Goal: Task Accomplishment & Management: Manage account settings

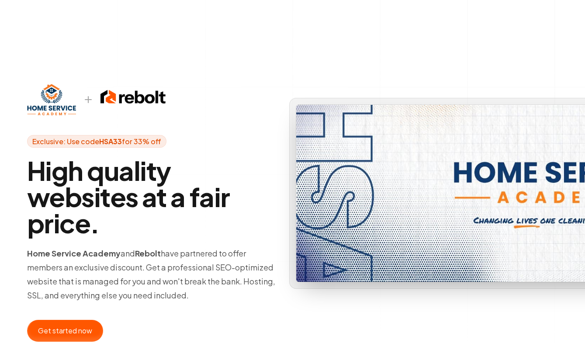
scroll to position [44, 0]
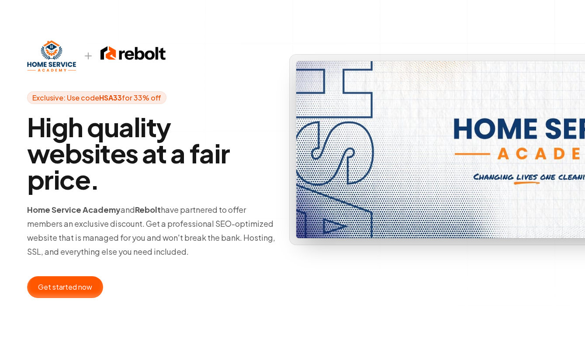
click at [69, 291] on div at bounding box center [65, 286] width 75 height 21
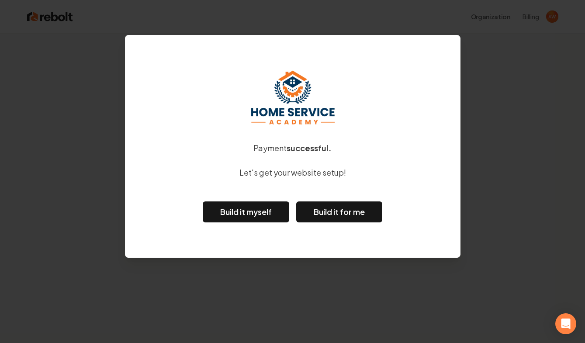
click at [526, 129] on div "Payment successful. Let's get your website setup! Build it myself Build it for …" at bounding box center [292, 171] width 585 height 343
click at [243, 213] on link "Build it myself" at bounding box center [246, 211] width 86 height 21
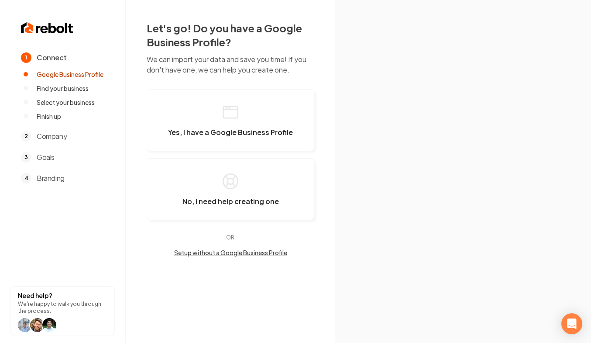
click at [45, 27] on img at bounding box center [47, 28] width 52 height 14
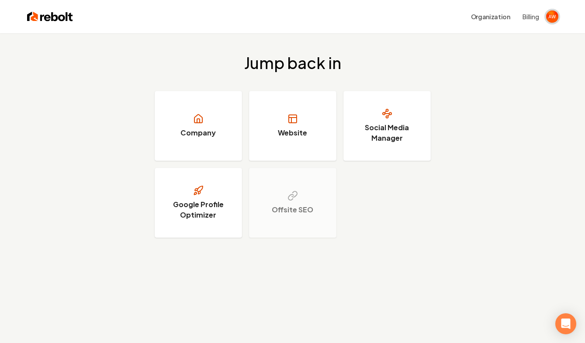
click at [550, 17] on img "Open user button" at bounding box center [552, 16] width 12 height 12
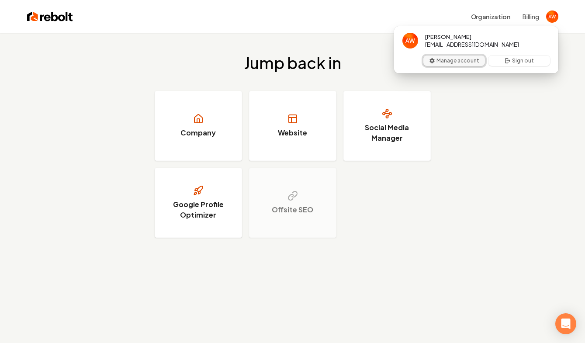
click at [457, 61] on button "Manage account" at bounding box center [454, 60] width 62 height 10
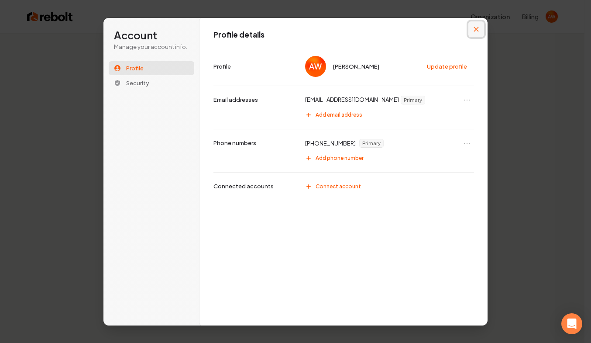
click at [474, 28] on icon "Close modal" at bounding box center [476, 29] width 5 height 5
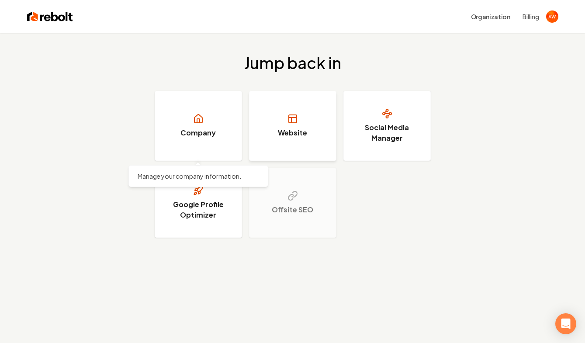
click at [302, 118] on link "Website" at bounding box center [292, 126] width 87 height 70
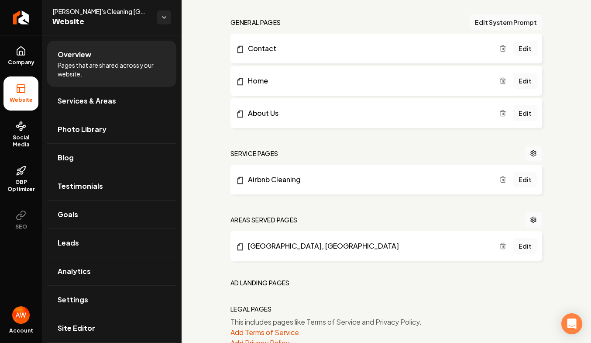
scroll to position [262, 0]
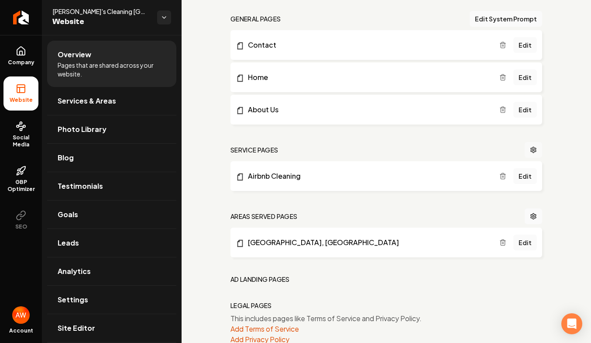
click at [530, 153] on icon "Main content area" at bounding box center [533, 149] width 7 height 7
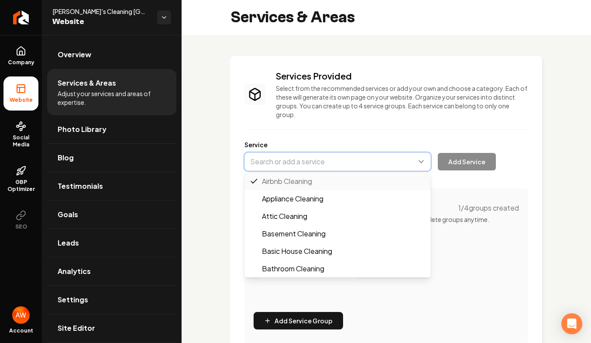
click at [294, 161] on button "Main content area" at bounding box center [337, 161] width 186 height 18
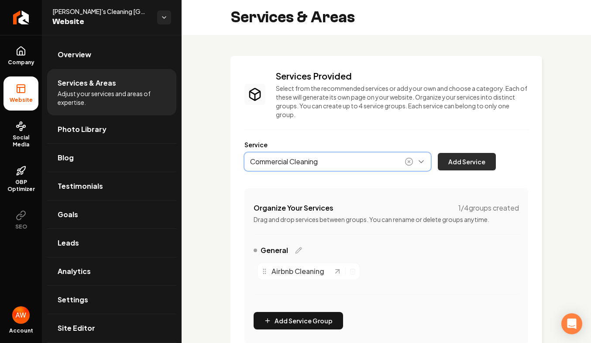
type input "Commercial Cleaning"
click at [451, 163] on button "Add Service" at bounding box center [467, 161] width 58 height 17
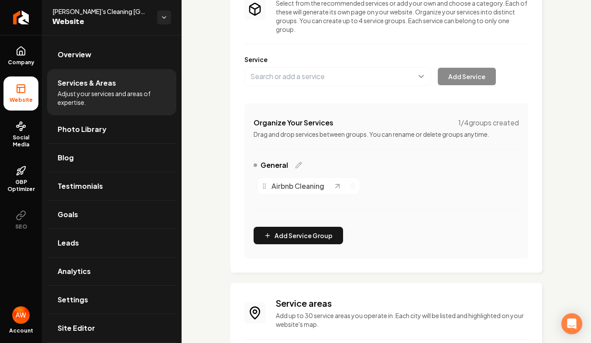
scroll to position [87, 0]
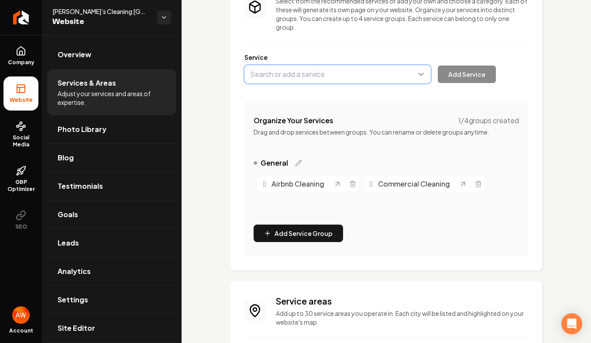
click at [307, 76] on button "Main content area" at bounding box center [337, 74] width 186 height 18
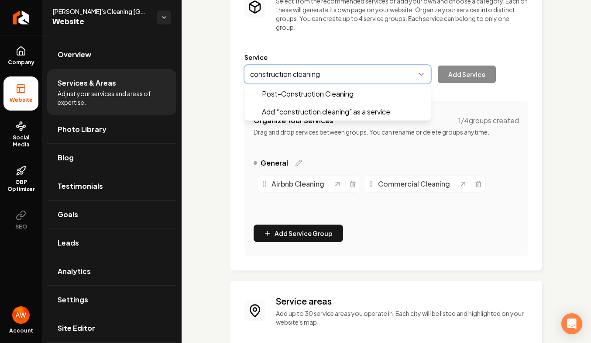
type input "construction cleaning"
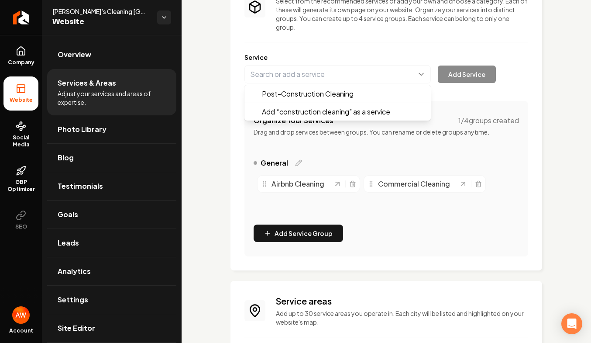
click at [449, 74] on div "Post-Construction Cleaning Add “ construction cleaning ” as a service Add Servi…" at bounding box center [369, 74] width 251 height 18
click at [366, 63] on div "Service Add Service" at bounding box center [386, 68] width 284 height 31
click at [364, 71] on button "Main content area" at bounding box center [337, 74] width 186 height 18
type input "Post-Construction Cleaning"
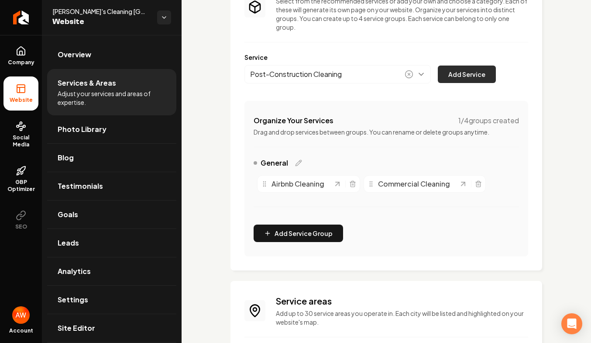
click at [454, 74] on button "Add Service" at bounding box center [467, 73] width 58 height 17
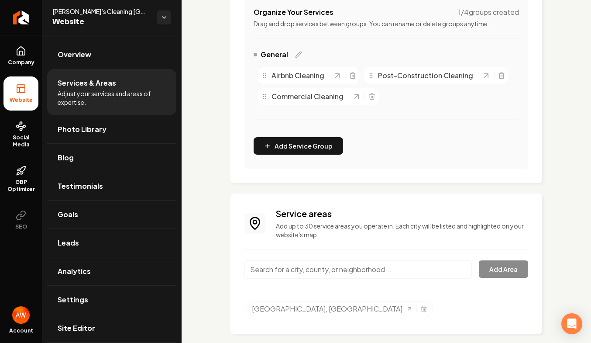
scroll to position [207, 0]
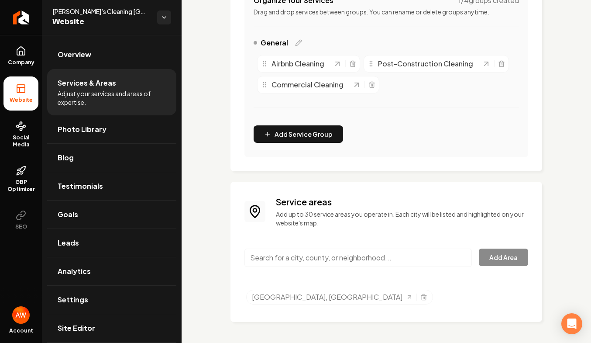
click at [336, 261] on input "Main content area" at bounding box center [357, 257] width 227 height 18
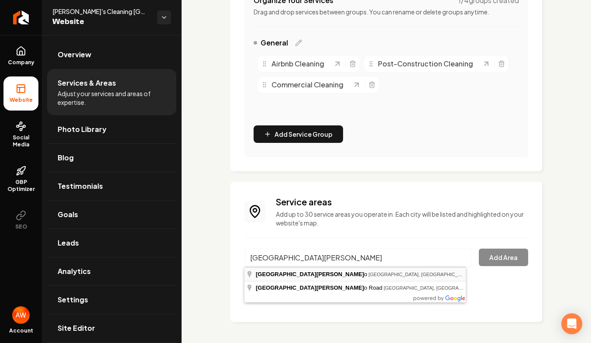
type input "[GEOGRAPHIC_DATA][PERSON_NAME], [GEOGRAPHIC_DATA], [GEOGRAPHIC_DATA]"
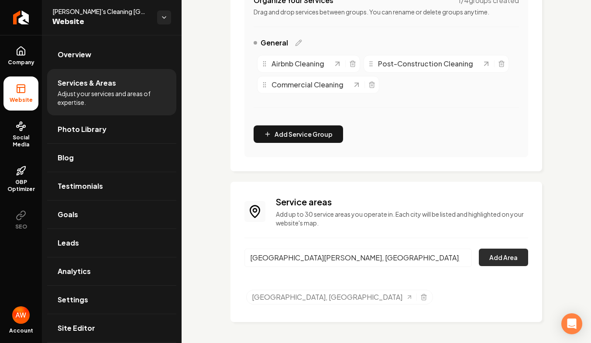
click at [501, 255] on button "Add Area" at bounding box center [503, 256] width 49 height 17
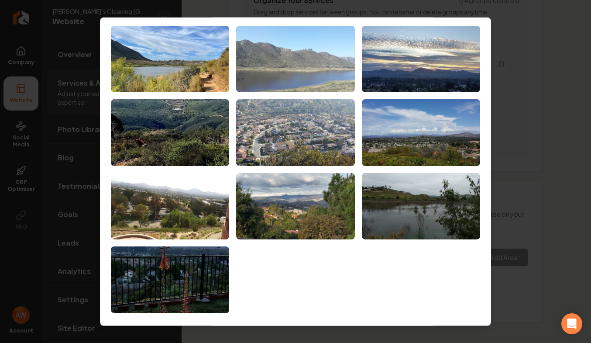
scroll to position [0, 0]
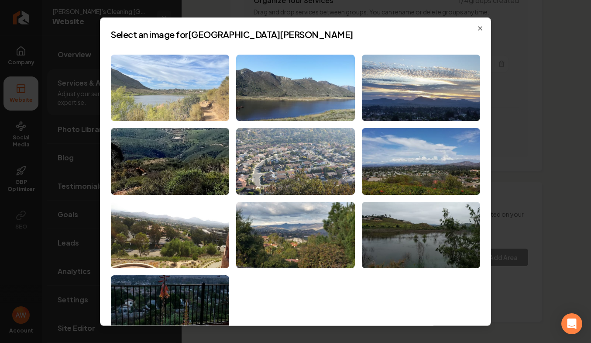
click at [197, 83] on img at bounding box center [170, 87] width 118 height 67
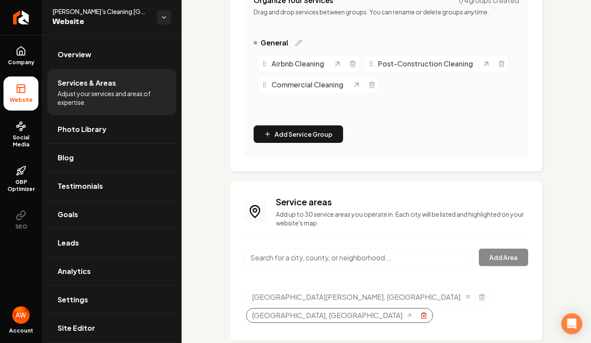
click at [427, 312] on icon "Selected tags" at bounding box center [423, 315] width 7 height 7
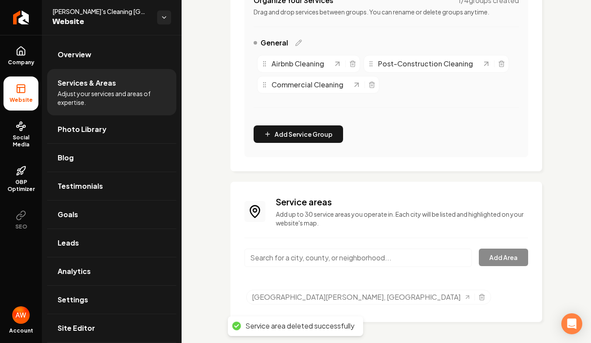
click at [340, 255] on input "Main content area" at bounding box center [357, 257] width 227 height 18
drag, startPoint x: 272, startPoint y: 261, endPoint x: 205, endPoint y: 263, distance: 66.8
click at [205, 263] on div "Services Provided Select from the recommended services or add your own and choo…" at bounding box center [386, 85] width 409 height 515
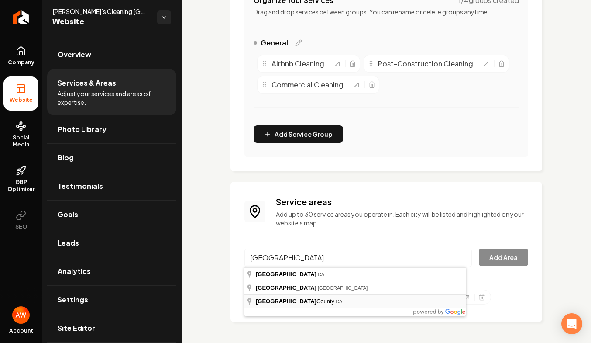
type input "[GEOGRAPHIC_DATA], [GEOGRAPHIC_DATA]"
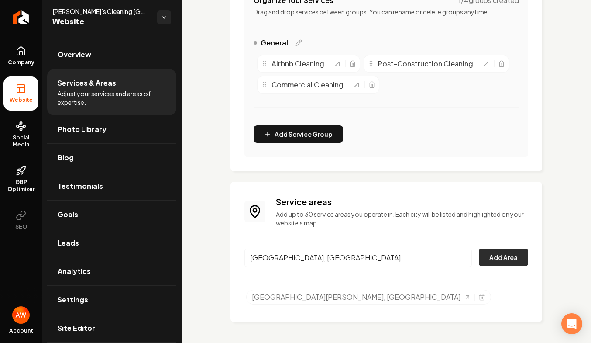
click at [490, 253] on button "Add Area" at bounding box center [503, 256] width 49 height 17
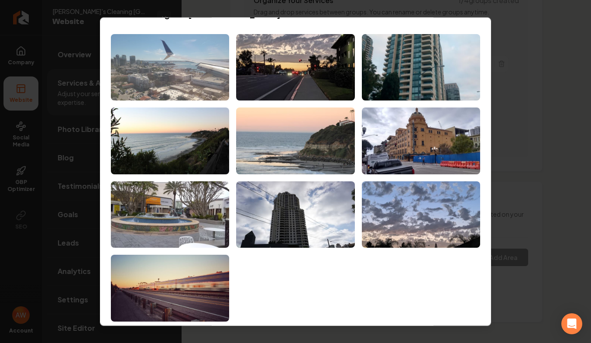
scroll to position [29, 0]
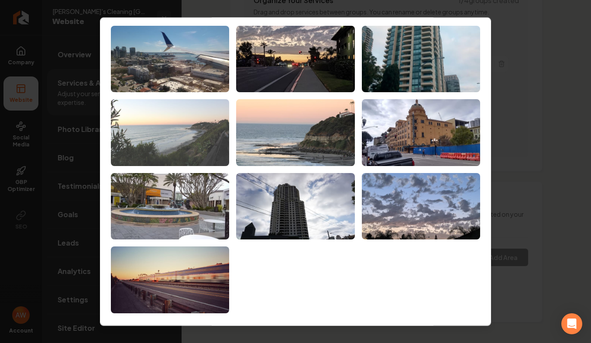
click at [200, 120] on img at bounding box center [170, 132] width 118 height 67
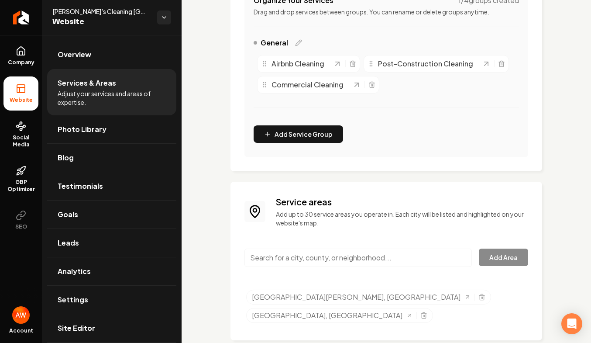
click at [387, 256] on input "Main content area" at bounding box center [357, 257] width 227 height 18
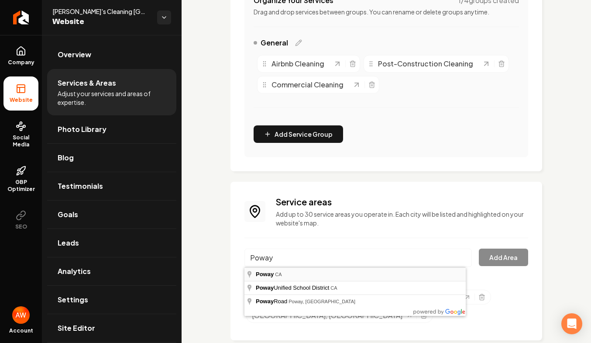
type input "Poway, [GEOGRAPHIC_DATA]"
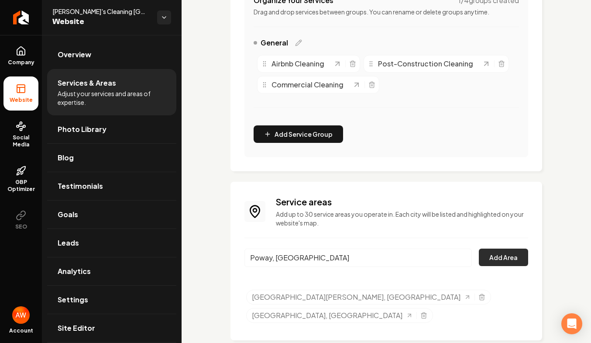
click at [492, 258] on button "Add Area" at bounding box center [503, 256] width 49 height 17
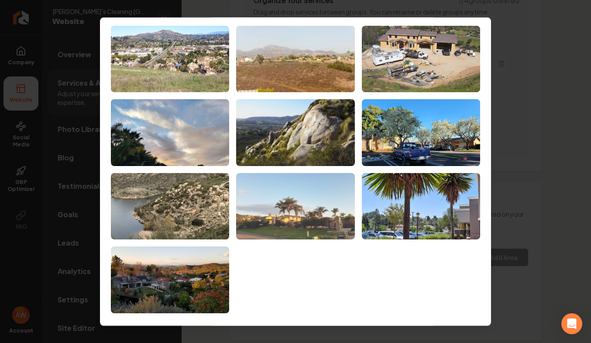
click at [291, 184] on img at bounding box center [295, 206] width 118 height 67
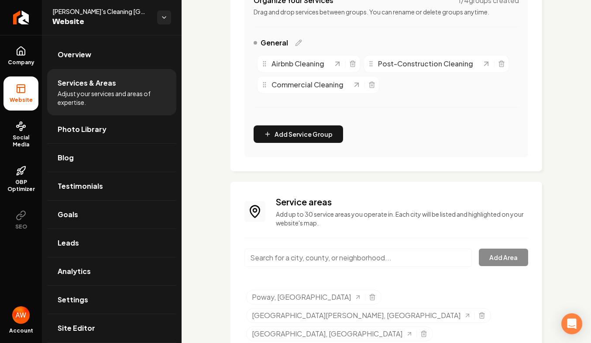
scroll to position [226, 0]
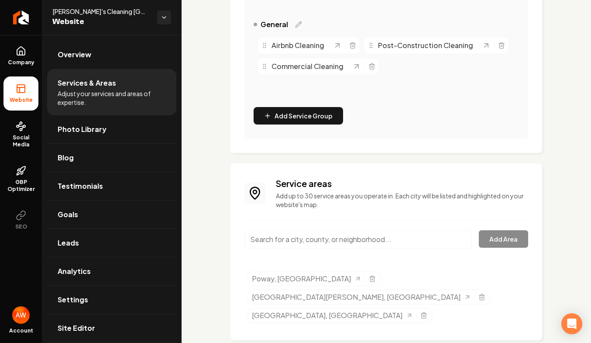
click at [392, 239] on input "Main content area" at bounding box center [357, 239] width 227 height 18
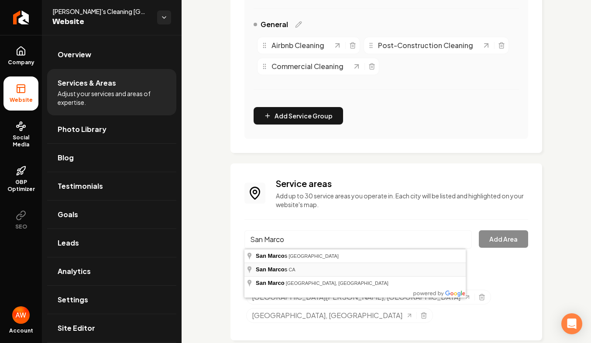
type input "[GEOGRAPHIC_DATA], [GEOGRAPHIC_DATA]"
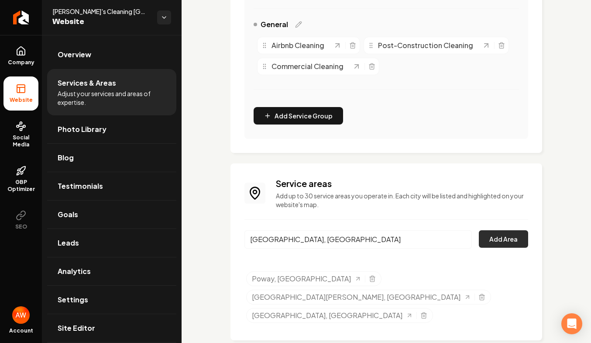
click at [510, 240] on button "Add Area" at bounding box center [503, 238] width 49 height 17
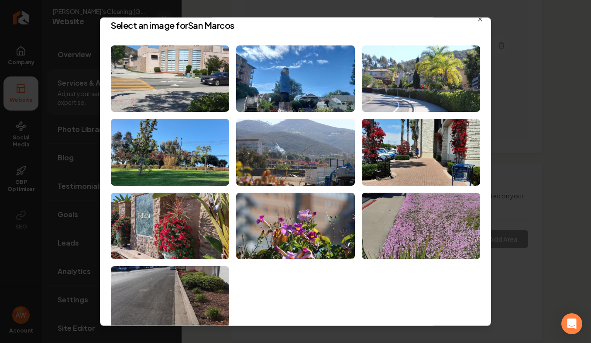
scroll to position [0, 0]
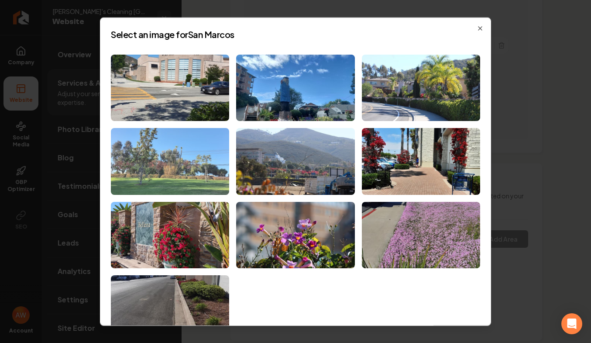
click at [162, 156] on img at bounding box center [170, 161] width 118 height 67
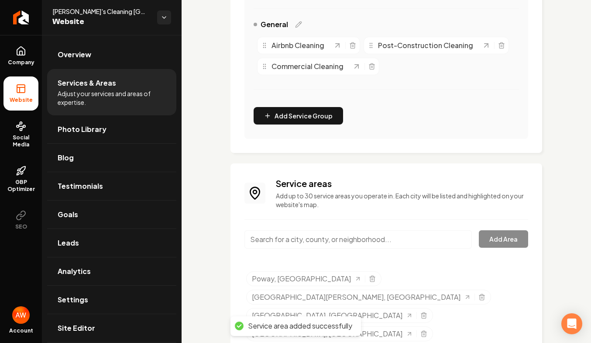
click at [384, 239] on input "Main content area" at bounding box center [357, 239] width 227 height 18
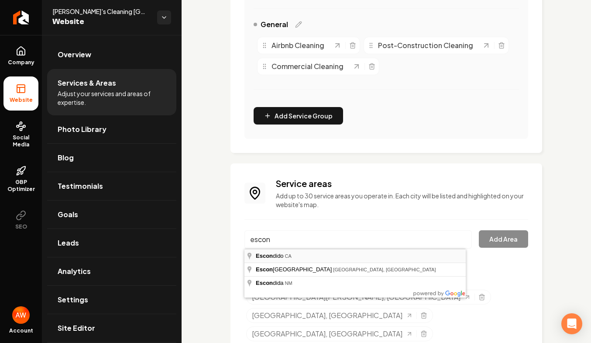
type input "Escondido, [GEOGRAPHIC_DATA]"
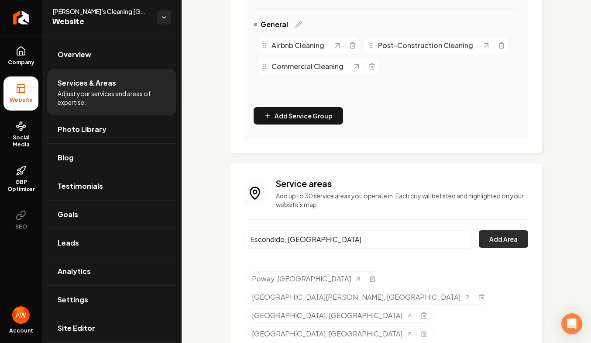
click at [499, 237] on button "Add Area" at bounding box center [503, 238] width 49 height 17
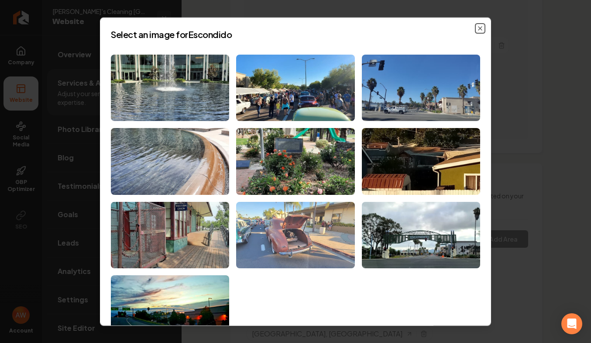
scroll to position [29, 0]
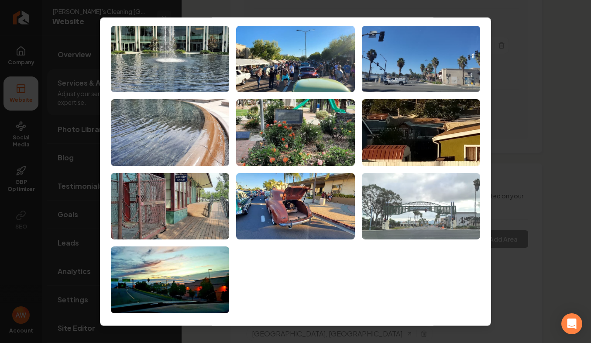
click at [405, 214] on img at bounding box center [421, 206] width 118 height 67
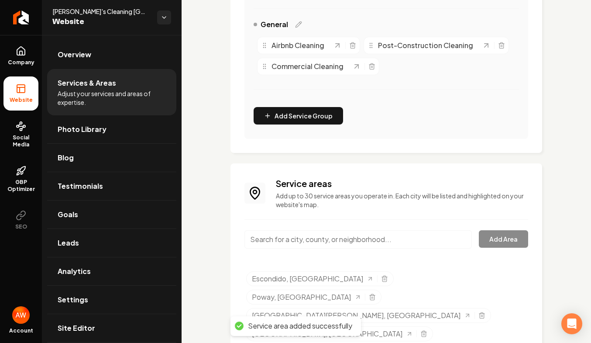
click at [415, 239] on input "Main content area" at bounding box center [357, 239] width 227 height 18
click at [481, 310] on div "Service areas Add up to 30 service areas you operate in. Each city will be list…" at bounding box center [386, 269] width 312 height 213
click at [353, 238] on input "Main content area" at bounding box center [357, 239] width 227 height 18
click at [493, 243] on div "Add Area" at bounding box center [386, 244] width 284 height 29
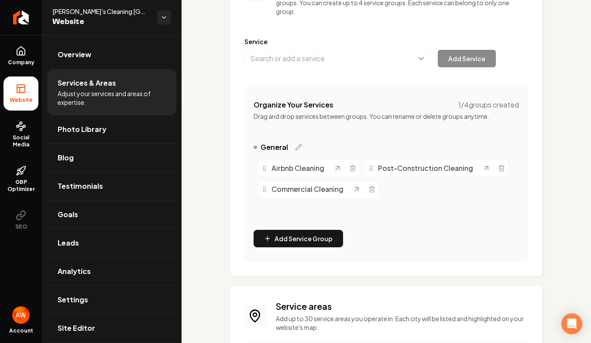
scroll to position [95, 0]
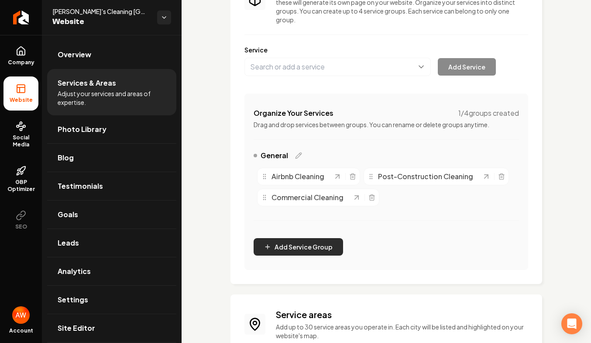
click at [314, 245] on button "Add Service Group" at bounding box center [298, 246] width 89 height 17
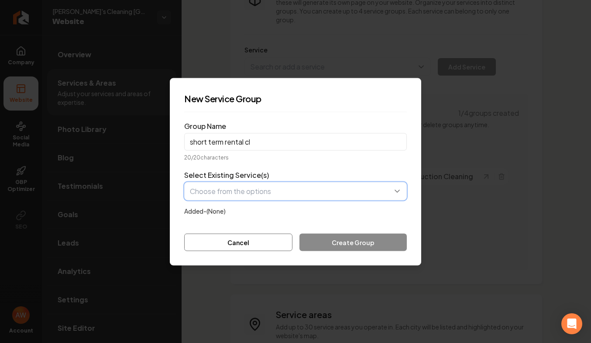
click at [269, 194] on button "button" at bounding box center [295, 191] width 223 height 18
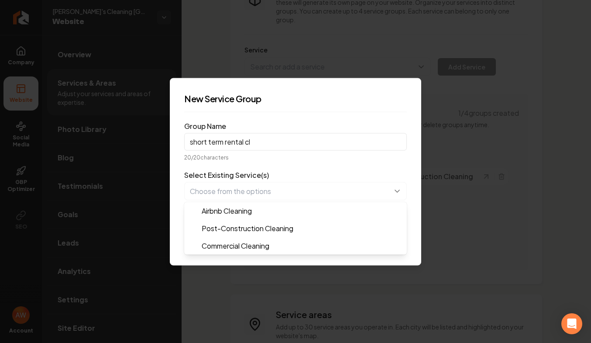
click at [276, 162] on form "Group Name short term rental cl 20 / 20 characters Select Existing Service(s) A…" at bounding box center [295, 185] width 223 height 132
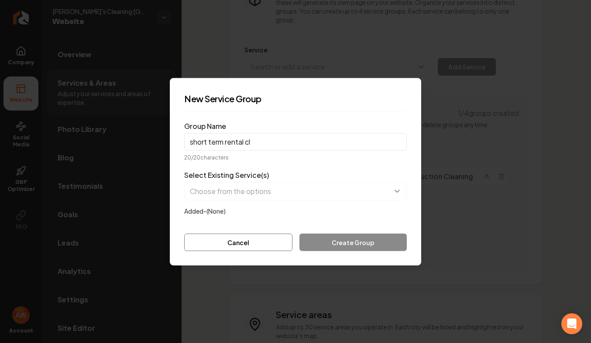
drag, startPoint x: 261, startPoint y: 141, endPoint x: 224, endPoint y: 141, distance: 36.2
click at [224, 141] on input "short term rental cl" at bounding box center [295, 141] width 223 height 17
type input "short term"
drag, startPoint x: 227, startPoint y: 140, endPoint x: 186, endPoint y: 144, distance: 40.8
click at [186, 144] on input "short term" at bounding box center [295, 141] width 223 height 17
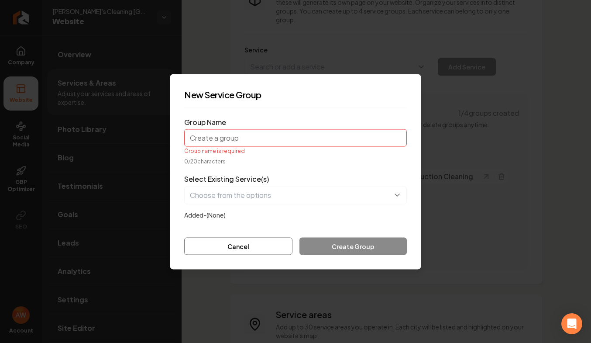
click at [268, 234] on form "Group Name Group name is required 0 / 20 characters Select Existing Service(s) …" at bounding box center [295, 185] width 223 height 140
click at [270, 249] on button "Cancel" at bounding box center [238, 245] width 108 height 17
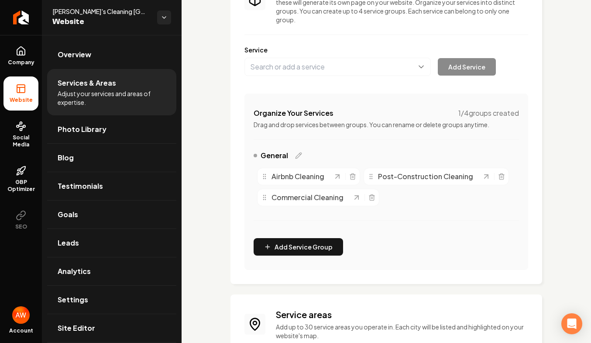
scroll to position [51, 0]
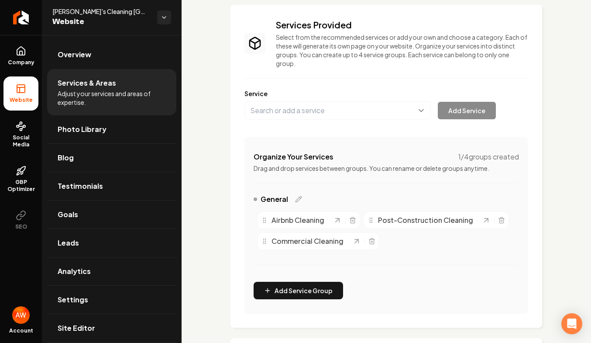
click at [299, 195] on div "General" at bounding box center [278, 199] width 48 height 10
click at [299, 197] on icon "Main content area" at bounding box center [299, 197] width 1 height 1
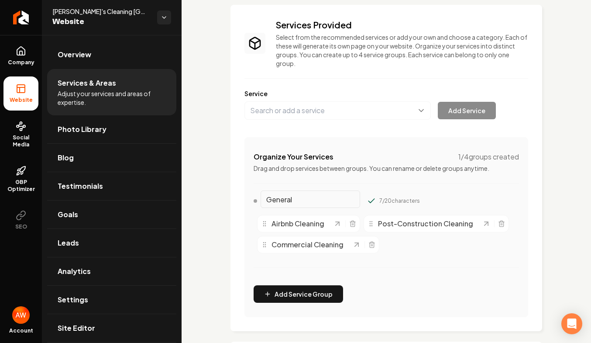
drag, startPoint x: 305, startPoint y: 199, endPoint x: 261, endPoint y: 201, distance: 44.1
click at [261, 201] on input "General" at bounding box center [311, 198] width 100 height 17
type input "C"
click at [313, 131] on div "Services Provided Select from the recommended services or add your own and choo…" at bounding box center [386, 168] width 284 height 298
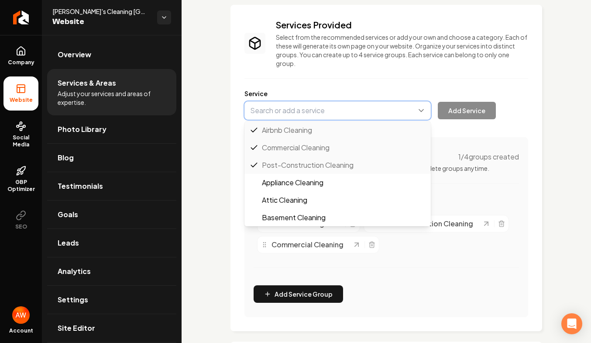
click at [316, 114] on button "Main content area" at bounding box center [337, 110] width 186 height 18
click at [352, 81] on div "Services Provided Select from the recommended services or add your own and choo…" at bounding box center [386, 168] width 284 height 298
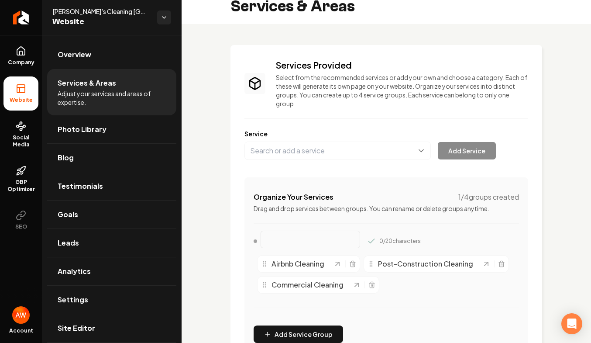
scroll to position [0, 0]
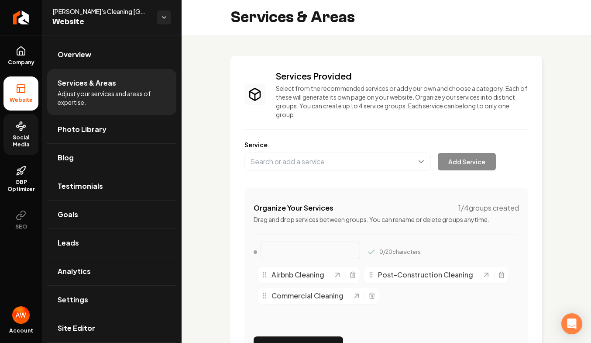
click at [22, 129] on circle at bounding box center [21, 129] width 2 height 2
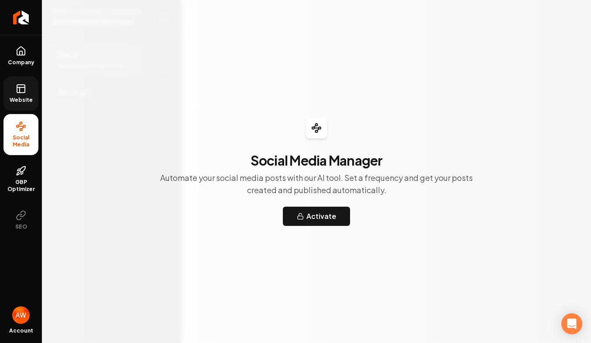
click at [18, 92] on icon at bounding box center [21, 88] width 10 height 10
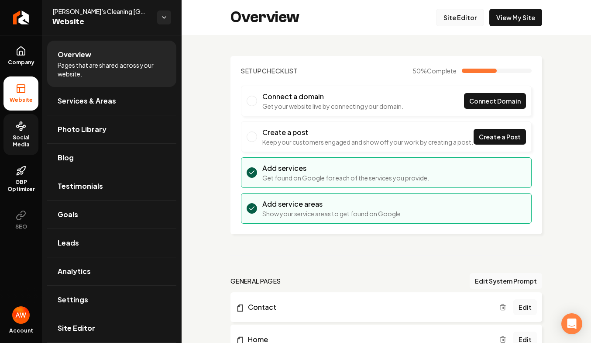
click at [451, 11] on link "Site Editor" at bounding box center [460, 17] width 48 height 17
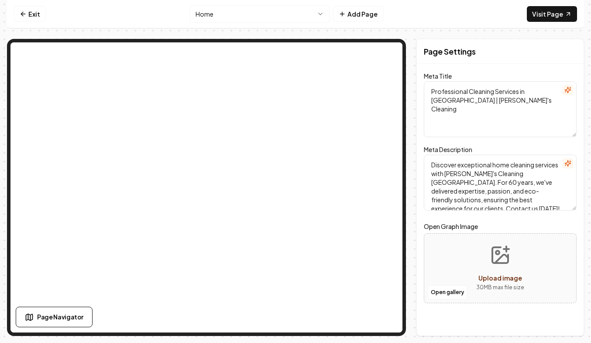
drag, startPoint x: 430, startPoint y: 165, endPoint x: 575, endPoint y: 202, distance: 150.3
click at [575, 202] on textarea "Discover exceptional home cleaning services with [PERSON_NAME]'s Cleaning [GEOG…" at bounding box center [500, 183] width 153 height 56
paste textarea "[PERSON_NAME]'s Cleaning [GEOGRAPHIC_DATA] was founded on solving Short Term Re…"
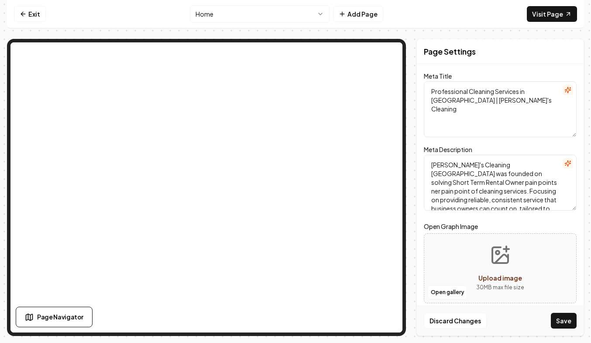
click at [461, 182] on textarea "[PERSON_NAME]'s Cleaning [GEOGRAPHIC_DATA] was founded on solving Short Term Re…" at bounding box center [500, 183] width 153 height 56
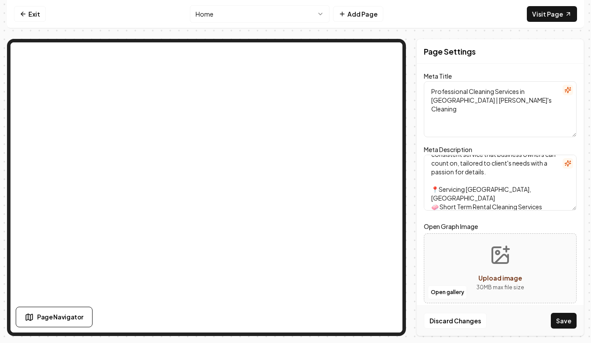
scroll to position [52, 0]
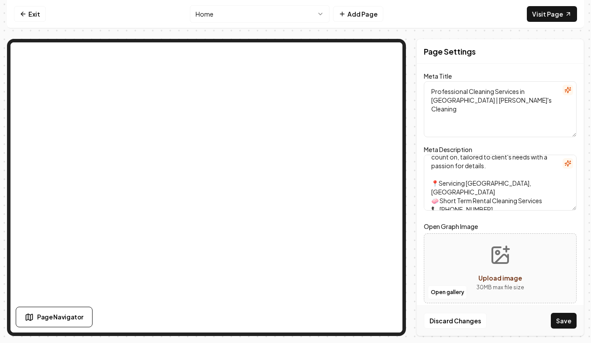
drag, startPoint x: 433, startPoint y: 171, endPoint x: 502, endPoint y: 200, distance: 74.5
click at [502, 200] on textarea "[PERSON_NAME]'s Cleaning [GEOGRAPHIC_DATA] was founded on solving Short Term Re…" at bounding box center [500, 183] width 153 height 56
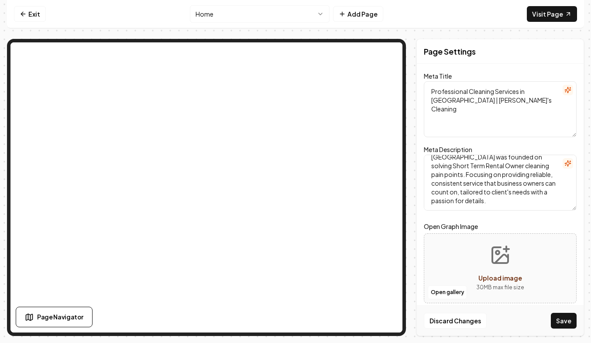
scroll to position [8, 0]
type textarea "[PERSON_NAME]'s Cleaning [GEOGRAPHIC_DATA] was founded on solving Short Term Re…"
click at [561, 143] on form "Meta Title Professional Cleaning Services in [GEOGRAPHIC_DATA] | [PERSON_NAME]'…" at bounding box center [500, 192] width 153 height 237
click at [496, 100] on textarea "Professional Cleaning Services in [GEOGRAPHIC_DATA] | [PERSON_NAME]'s Cleaning" at bounding box center [500, 109] width 153 height 56
click at [562, 324] on button "Save" at bounding box center [564, 321] width 26 height 16
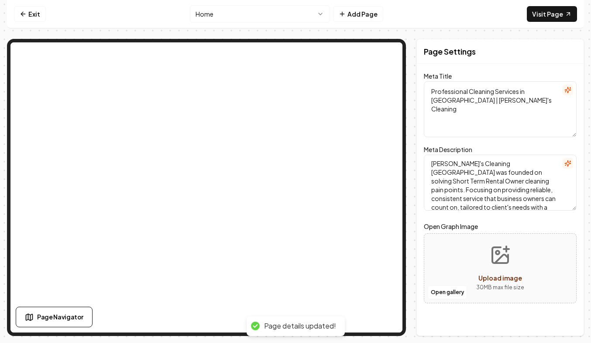
scroll to position [0, 0]
click at [350, 12] on button "Add Page" at bounding box center [358, 14] width 50 height 16
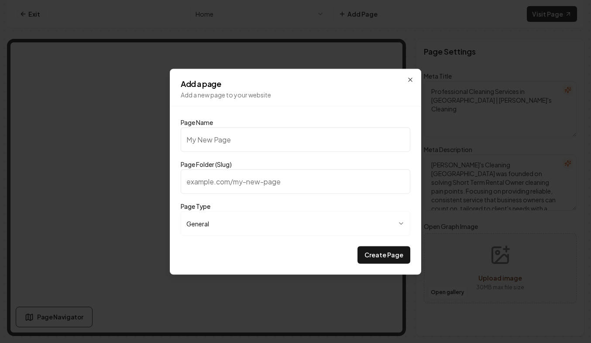
click at [352, 218] on body "**********" at bounding box center [295, 171] width 591 height 343
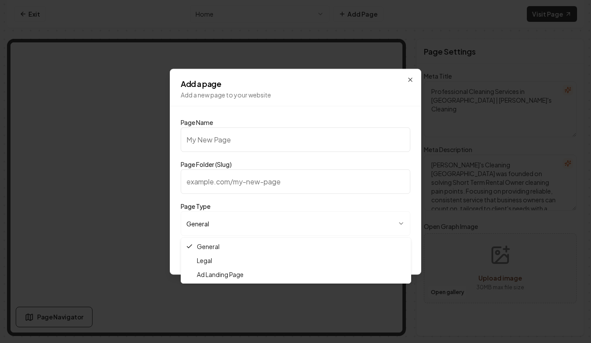
select select "***"
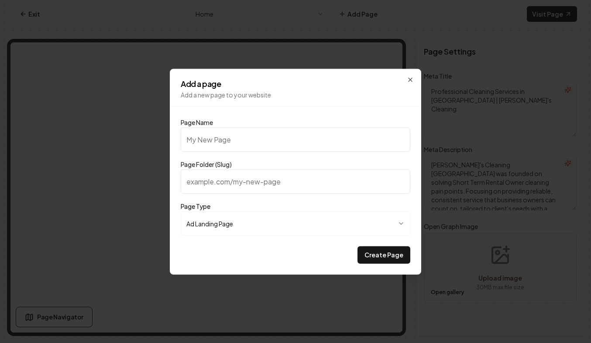
click at [398, 223] on icon "button" at bounding box center [401, 223] width 7 height 7
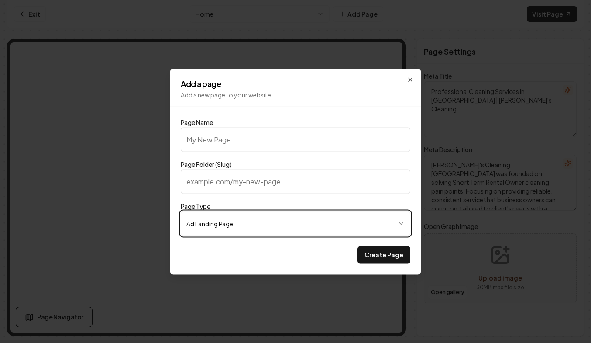
click at [398, 223] on body "**********" at bounding box center [295, 171] width 591 height 343
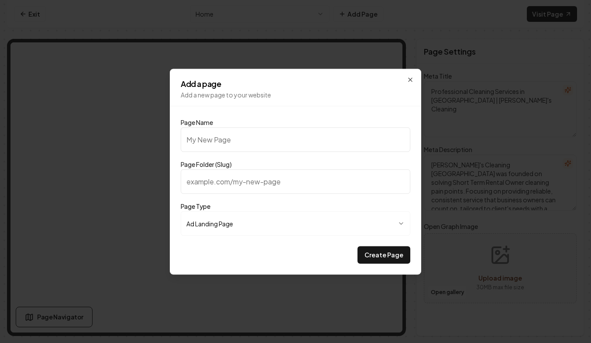
click at [310, 138] on input "Page Name" at bounding box center [296, 139] width 230 height 24
click at [378, 93] on p "Add a new page to your website" at bounding box center [296, 94] width 230 height 9
click at [408, 80] on icon "button" at bounding box center [410, 79] width 7 height 7
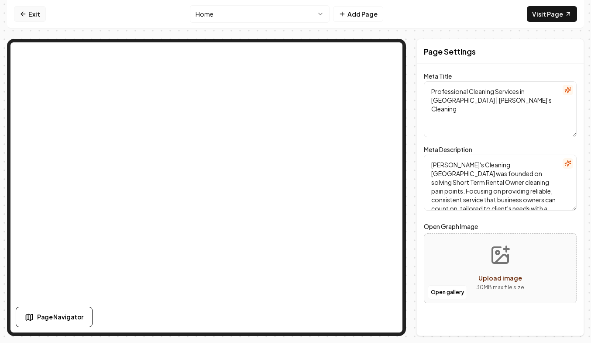
click at [25, 15] on icon at bounding box center [23, 13] width 7 height 7
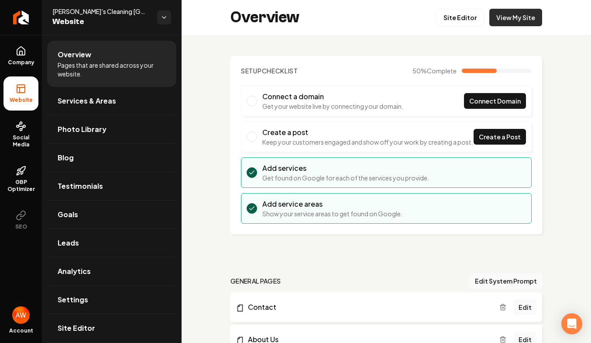
click at [516, 16] on link "View My Site" at bounding box center [515, 17] width 53 height 17
click at [458, 19] on link "Site Editor" at bounding box center [460, 17] width 48 height 17
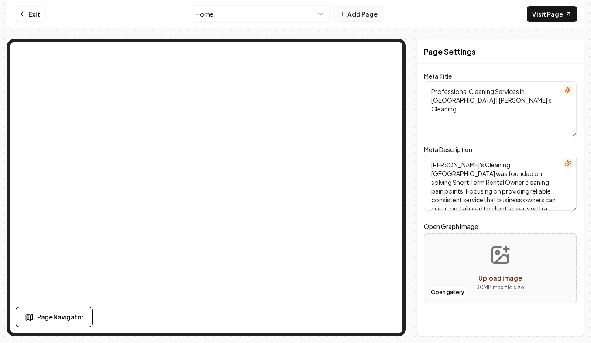
click at [368, 14] on button "Add Page" at bounding box center [358, 14] width 50 height 16
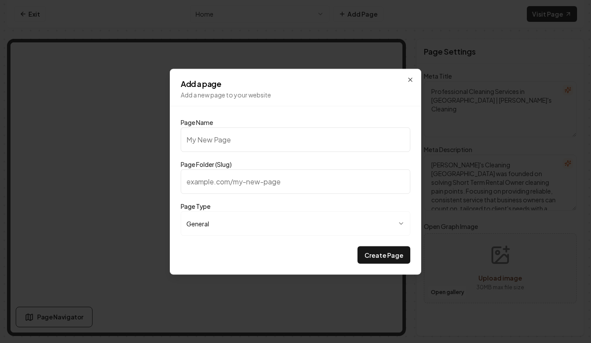
click at [262, 226] on body "**********" at bounding box center [295, 171] width 591 height 343
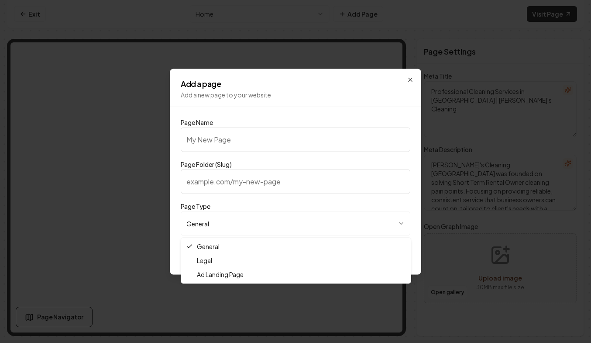
select select "***"
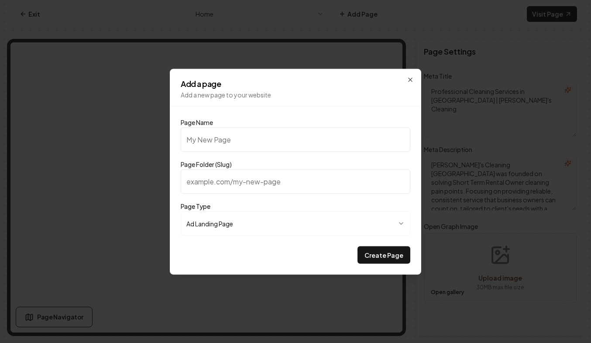
click at [237, 138] on input "Page Name" at bounding box center [296, 139] width 230 height 24
click at [196, 141] on input "Page Name" at bounding box center [296, 139] width 230 height 24
click at [204, 186] on input "Page Folder (Slug)" at bounding box center [296, 181] width 230 height 24
click at [380, 256] on button "Create Page" at bounding box center [384, 254] width 53 height 17
click at [411, 79] on icon "button" at bounding box center [410, 79] width 7 height 7
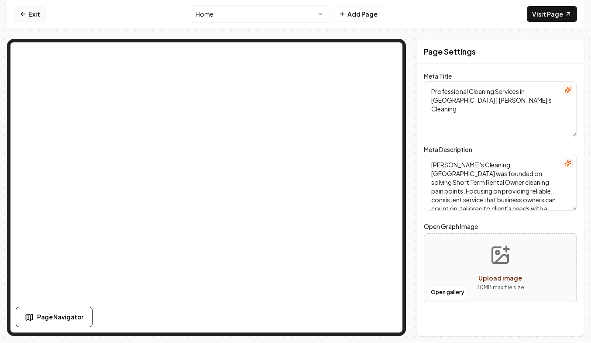
click at [37, 14] on link "Exit" at bounding box center [30, 14] width 32 height 16
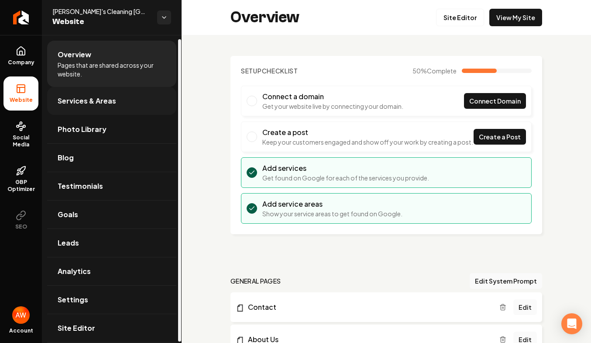
scroll to position [5, 0]
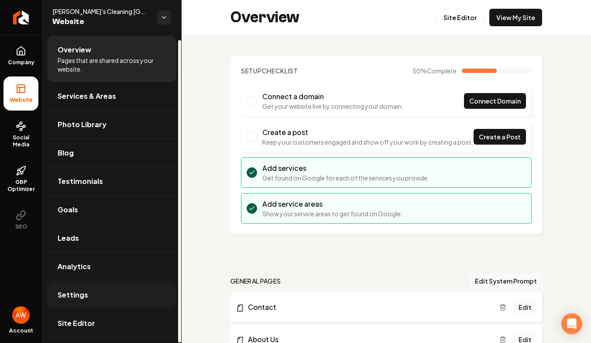
click at [91, 296] on link "Settings" at bounding box center [111, 295] width 129 height 28
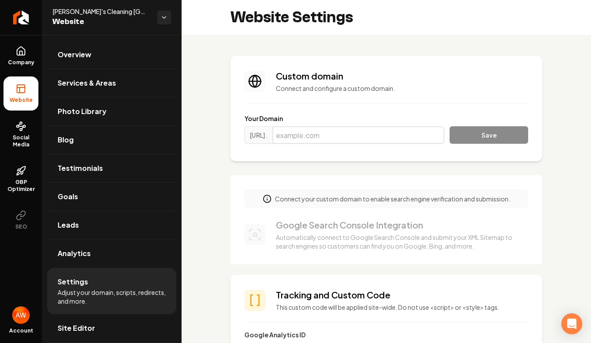
click at [331, 138] on input "Main content area" at bounding box center [358, 134] width 172 height 17
click at [368, 134] on input "[PERSON_NAME]" at bounding box center [358, 134] width 172 height 17
click at [355, 135] on input "[PERSON_NAME]" at bounding box center [358, 134] width 172 height 17
click at [326, 135] on input "[PERSON_NAME]" at bounding box center [358, 134] width 172 height 17
click at [304, 134] on input "Ruby'scleaningsandiego" at bounding box center [358, 134] width 172 height 17
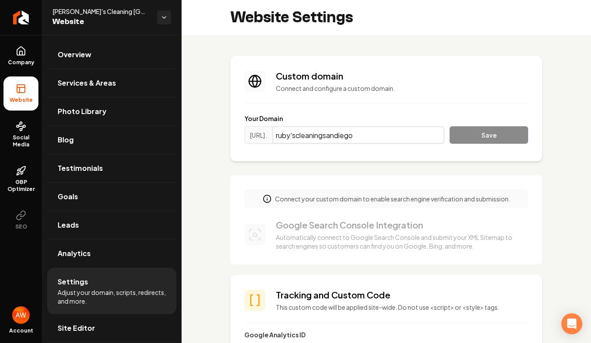
click at [316, 135] on input "ruby'scleaningsandiego" at bounding box center [358, 134] width 172 height 17
click at [402, 136] on input "rubyscleaningsandiego" at bounding box center [358, 134] width 172 height 17
click at [472, 131] on div "[URL]. rubyscleaningsandiego Save" at bounding box center [386, 136] width 284 height 21
click at [472, 132] on div "[URL]. rubyscleaningsandiego Save" at bounding box center [386, 136] width 284 height 21
click at [301, 135] on input "rubyscleaningsandiego" at bounding box center [358, 134] width 172 height 17
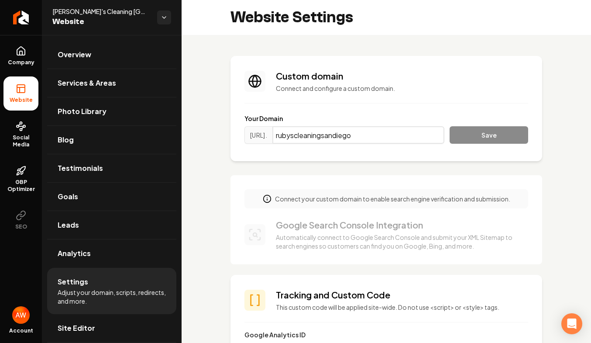
click at [394, 131] on input "rubyscleaningsandiego" at bounding box center [358, 134] width 172 height 17
click at [300, 135] on input "[DOMAIN_NAME]" at bounding box center [358, 134] width 172 height 17
click at [315, 135] on input "[DOMAIN_NAME]" at bounding box center [358, 134] width 172 height 17
click at [322, 135] on input "[DOMAIN_NAME]" at bounding box center [358, 134] width 172 height 17
click at [352, 135] on input "[DOMAIN_NAME]" at bounding box center [358, 134] width 172 height 17
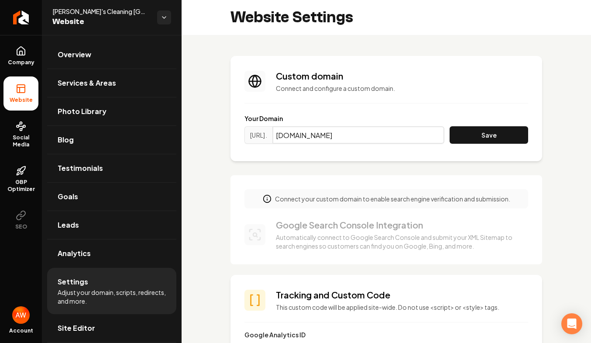
click at [365, 135] on input "[DOMAIN_NAME]" at bounding box center [358, 134] width 172 height 17
click at [462, 135] on button "Save" at bounding box center [489, 134] width 79 height 17
click at [319, 135] on input "[DOMAIN_NAME]" at bounding box center [358, 134] width 172 height 17
click at [323, 135] on input "[DOMAIN_NAME]" at bounding box center [358, 134] width 172 height 17
click at [499, 134] on button "Save" at bounding box center [489, 134] width 79 height 17
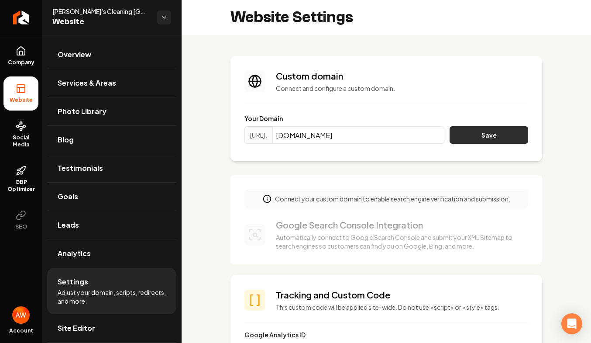
click at [499, 134] on button "Save" at bounding box center [489, 134] width 79 height 17
click at [381, 135] on input "[DOMAIN_NAME]" at bounding box center [358, 134] width 172 height 17
drag, startPoint x: 349, startPoint y: 136, endPoint x: 382, endPoint y: 134, distance: 32.8
click at [382, 134] on input "[DOMAIN_NAME]" at bounding box center [358, 134] width 172 height 17
click at [464, 130] on button "Save" at bounding box center [489, 134] width 79 height 17
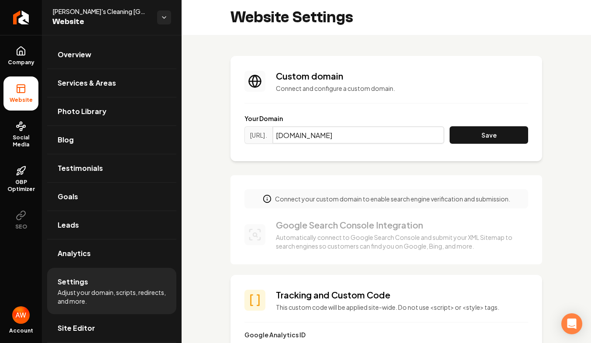
click at [348, 136] on input "[DOMAIN_NAME]" at bounding box center [358, 134] width 172 height 17
click at [485, 134] on button "Save" at bounding box center [489, 134] width 79 height 17
click at [478, 138] on button "Save" at bounding box center [489, 134] width 79 height 17
click at [343, 135] on input "[DOMAIN_NAME]" at bounding box center [358, 134] width 172 height 17
click at [350, 134] on input "[DOMAIN_NAME]" at bounding box center [358, 134] width 172 height 17
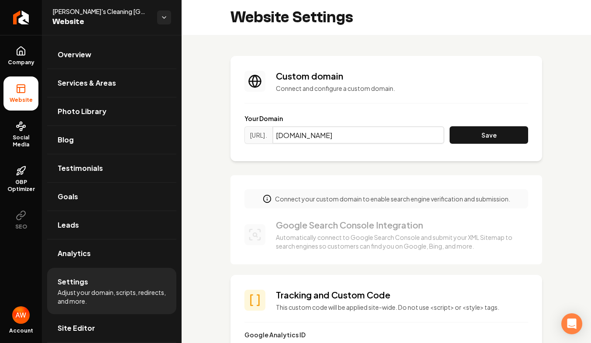
click at [378, 134] on input "[DOMAIN_NAME]" at bounding box center [358, 134] width 172 height 17
click at [349, 135] on input "[DOMAIN_NAME]" at bounding box center [358, 134] width 172 height 17
click at [320, 136] on input "[DOMAIN_NAME]" at bounding box center [358, 134] width 172 height 17
click at [474, 136] on button "Save" at bounding box center [489, 134] width 79 height 17
drag, startPoint x: 320, startPoint y: 136, endPoint x: 409, endPoint y: 134, distance: 89.5
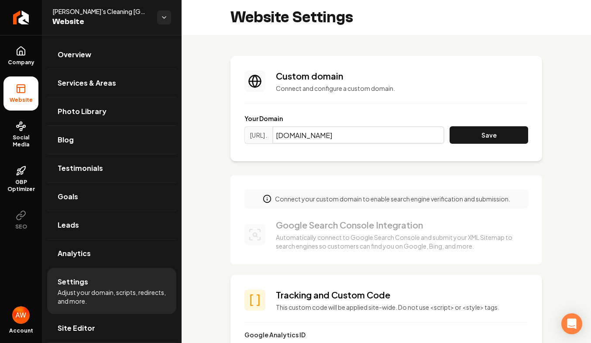
click at [409, 134] on input "[DOMAIN_NAME]" at bounding box center [358, 134] width 172 height 17
type input "[DOMAIN_NAME]"
click at [490, 134] on button "Save" at bounding box center [489, 134] width 79 height 17
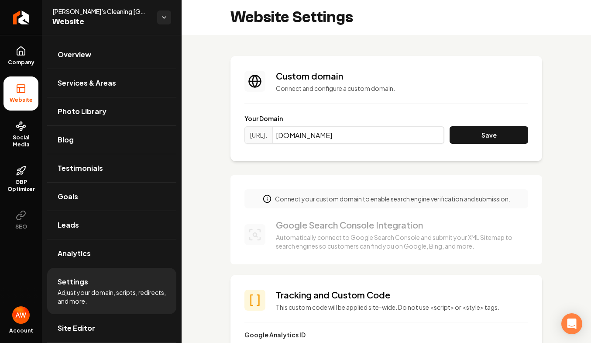
click at [335, 135] on input "[DOMAIN_NAME]" at bounding box center [358, 134] width 172 height 17
